Goal: Task Accomplishment & Management: Use online tool/utility

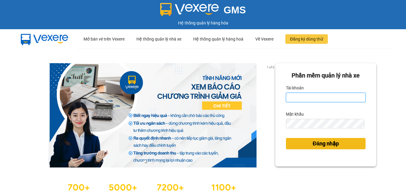
type input "vpth7.mocthao"
click at [335, 147] on span "Đăng nhập" at bounding box center [326, 143] width 26 height 8
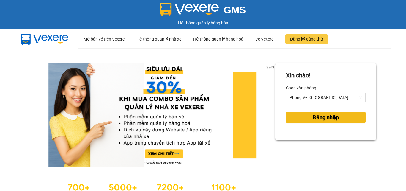
click at [303, 118] on button "Đăng nhập" at bounding box center [326, 116] width 80 height 11
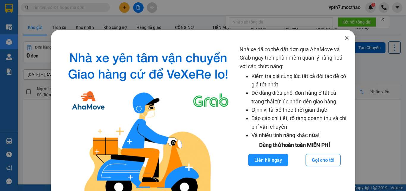
click at [339, 38] on span "Close" at bounding box center [347, 38] width 17 height 17
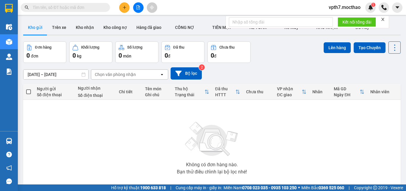
click at [383, 18] on icon "close" at bounding box center [383, 19] width 4 height 4
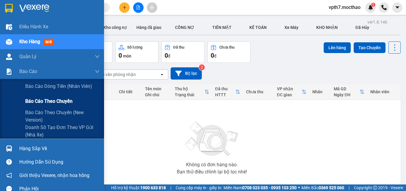
click at [47, 100] on span "Báo cáo theo chuyến" at bounding box center [48, 100] width 47 height 7
